Goal: Information Seeking & Learning: Learn about a topic

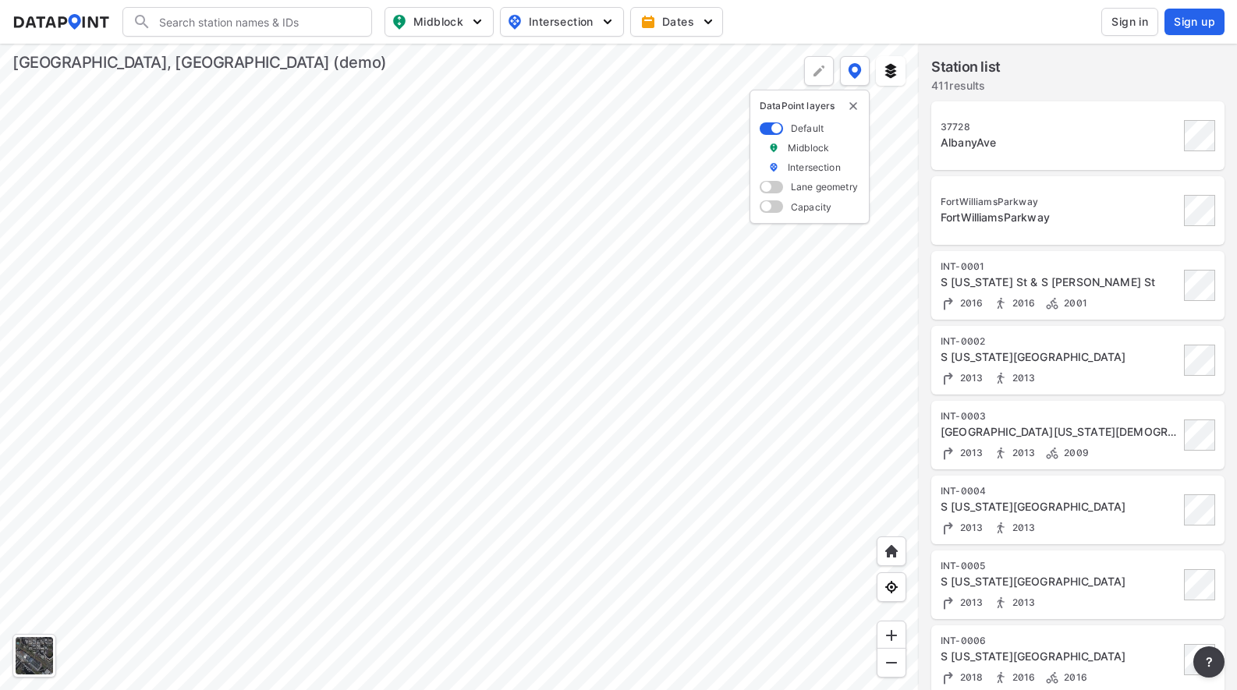
click at [318, 370] on div at bounding box center [459, 367] width 919 height 647
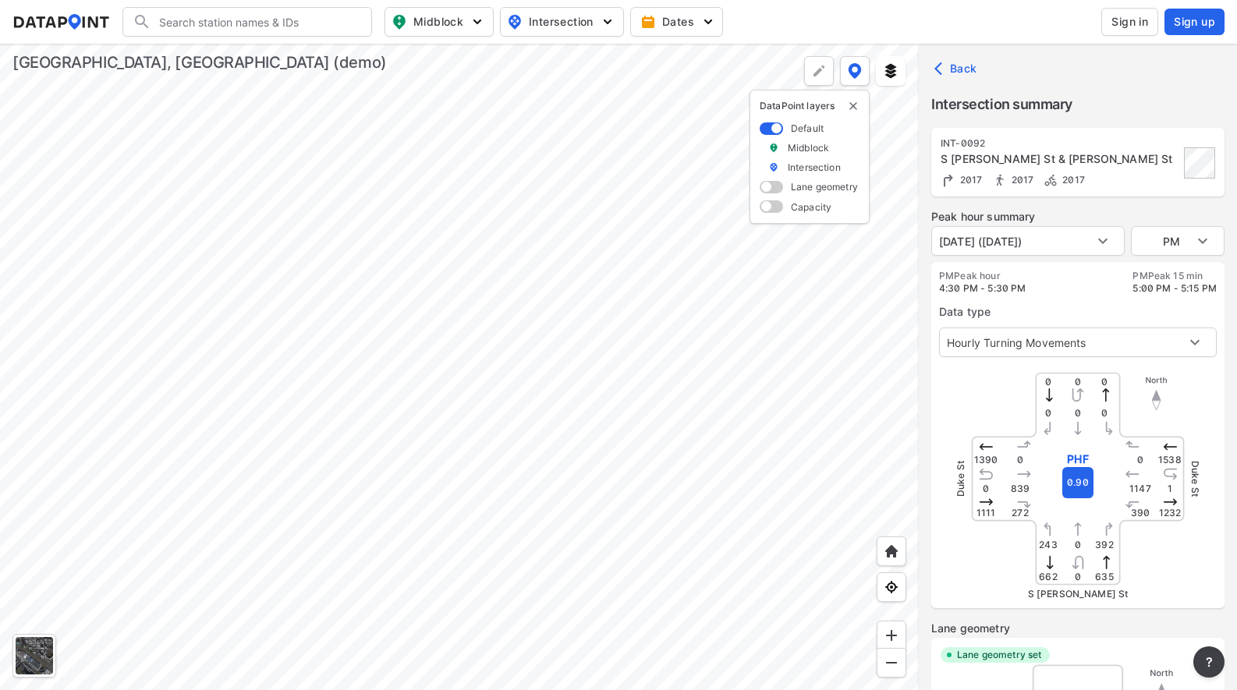
type input "299"
click at [1198, 339] on body "Search Please enter a search term. Midblock Intersection Dates Sign in Sign up …" at bounding box center [618, 345] width 1237 height 690
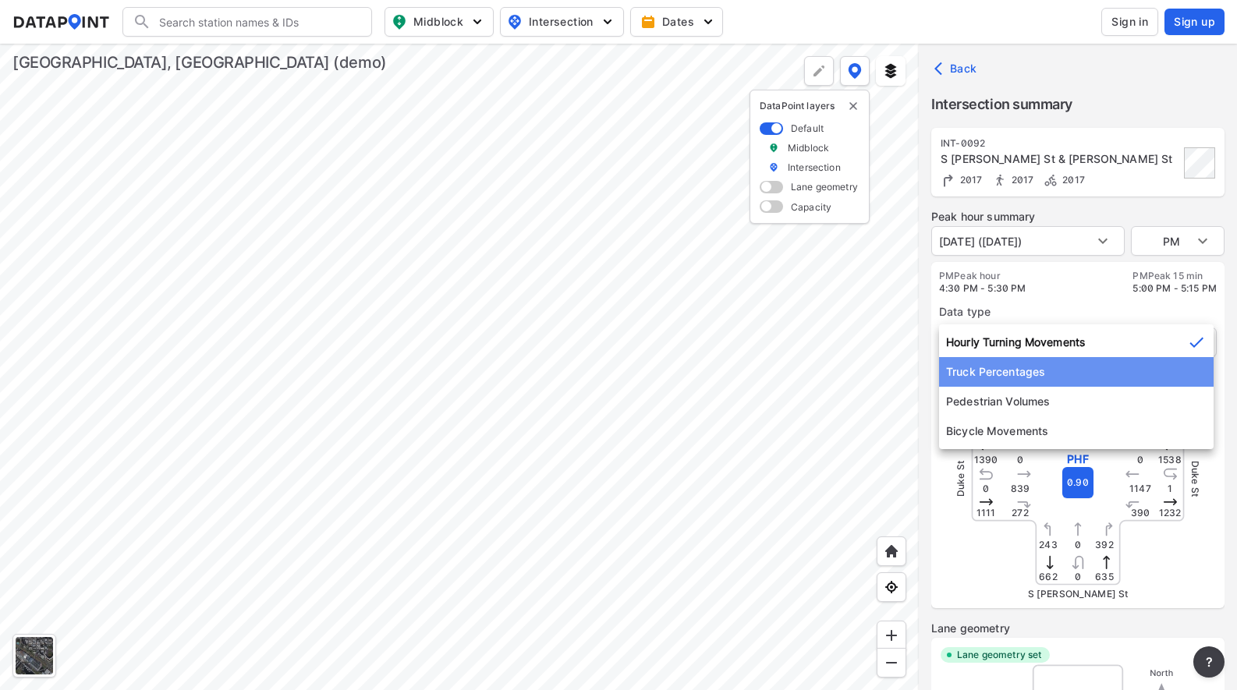
click at [1037, 368] on li "Truck Percentages" at bounding box center [1076, 372] width 275 height 30
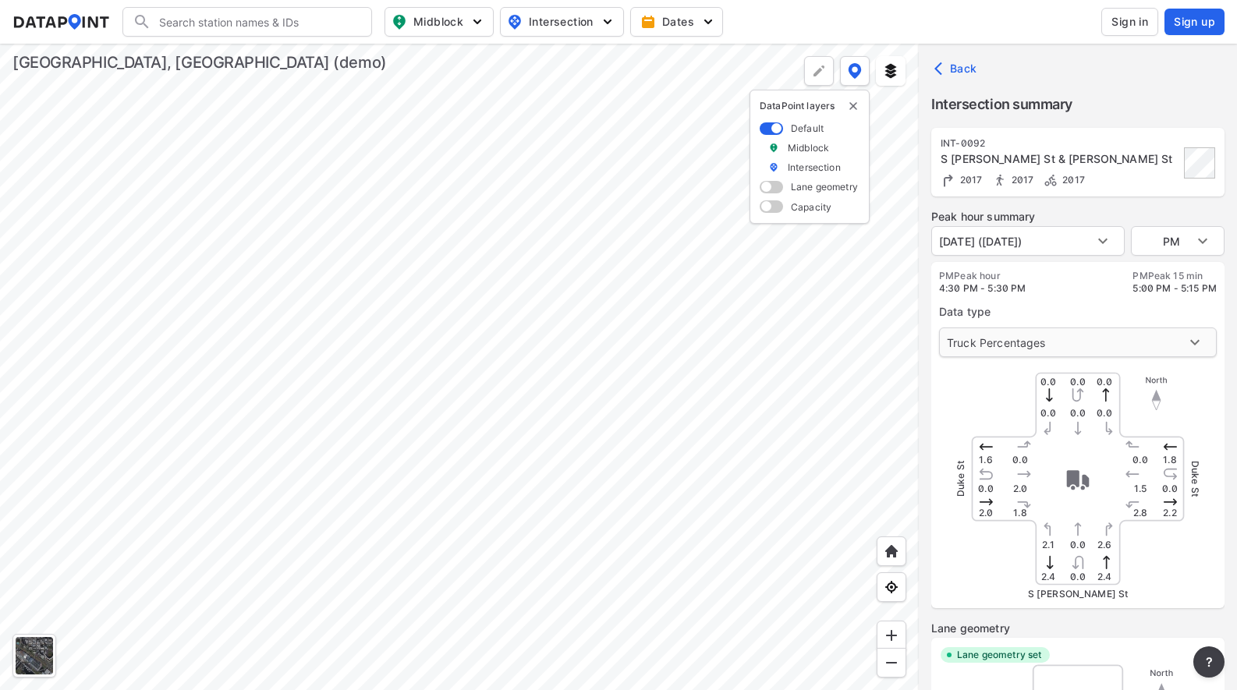
click at [1203, 344] on body "Search Please enter a search term. Midblock Intersection Dates Sign in Sign up …" at bounding box center [618, 345] width 1237 height 690
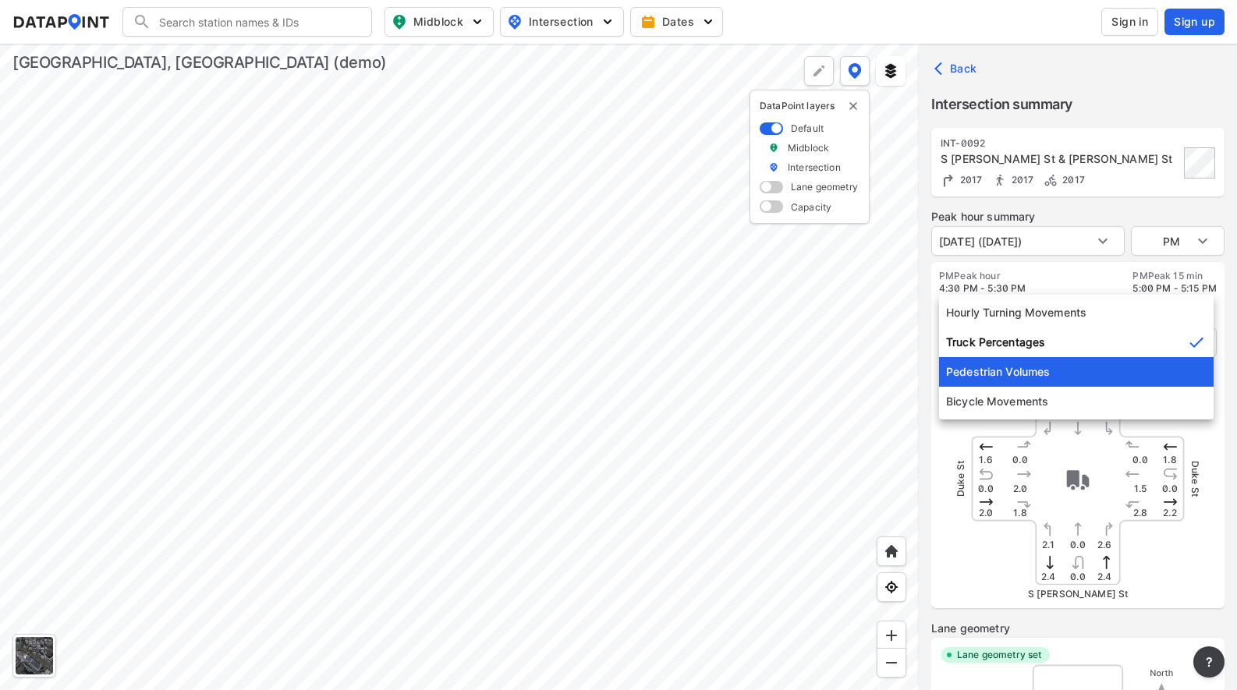
click at [1026, 375] on li "Pedestrian Volumes" at bounding box center [1076, 372] width 275 height 30
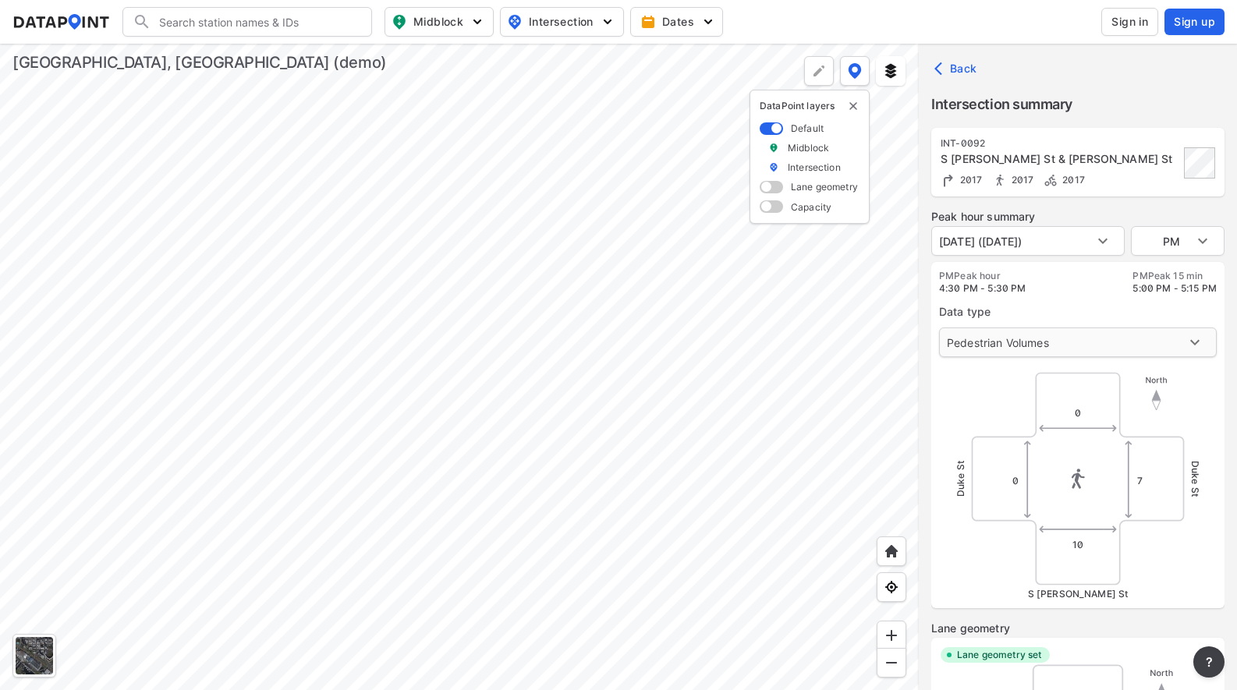
click at [1197, 340] on body "Search Please enter a search term. Midblock Intersection Dates Sign in Sign up …" at bounding box center [618, 345] width 1237 height 690
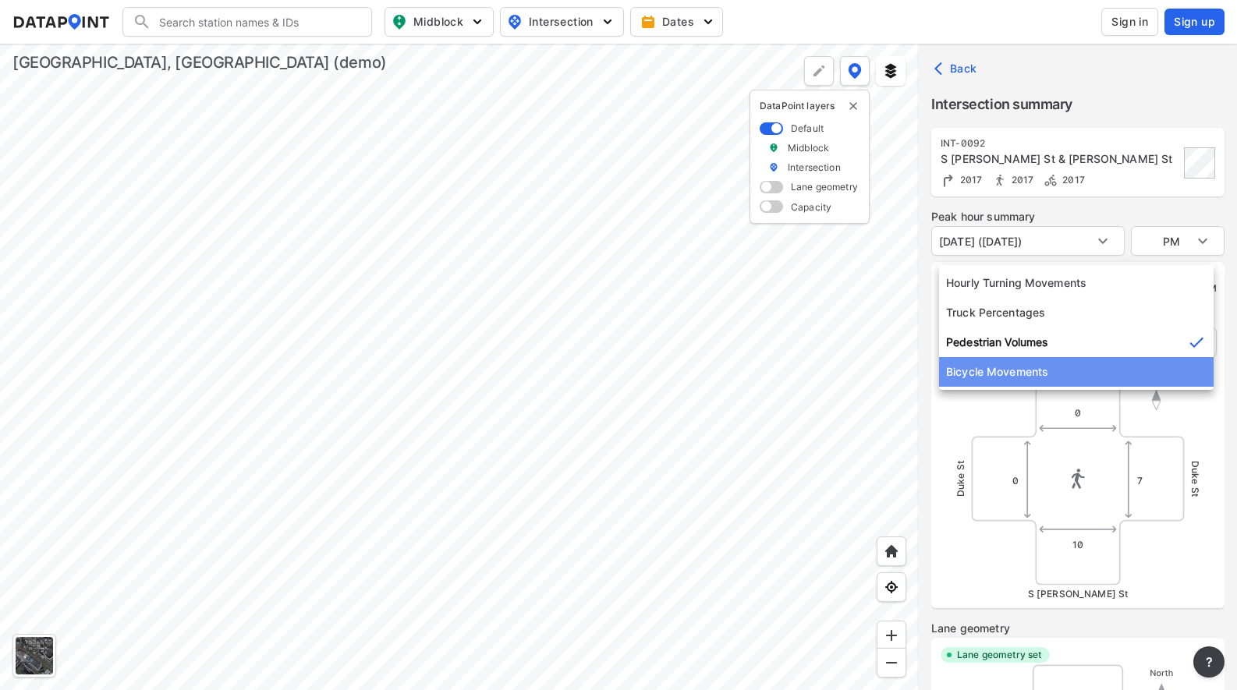
click at [1078, 374] on li "Bicycle Movements" at bounding box center [1076, 372] width 275 height 30
type input "3"
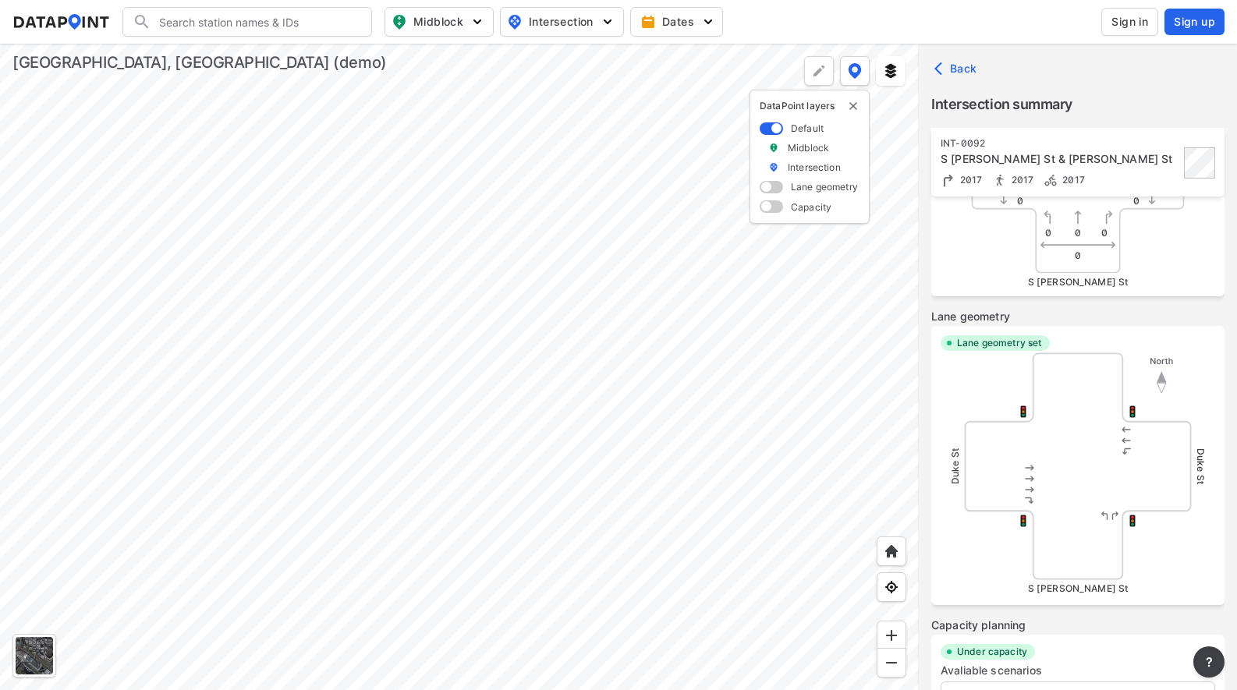
scroll to position [513, 0]
